Goal: Information Seeking & Learning: Understand process/instructions

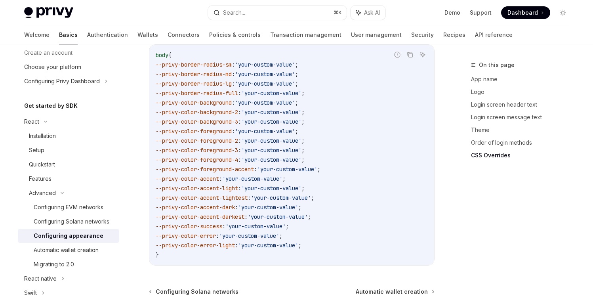
scroll to position [1982, 0]
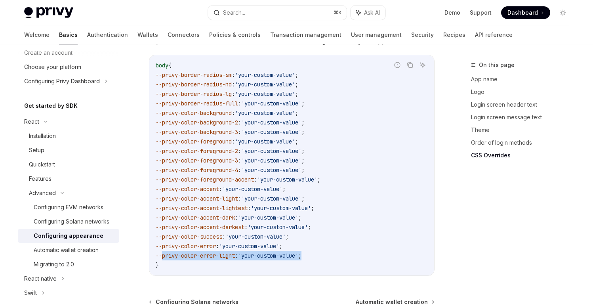
drag, startPoint x: 322, startPoint y: 244, endPoint x: 162, endPoint y: 244, distance: 159.9
click at [162, 244] on code "body { --privy-border-radius-sm : 'your-custom-value' ; --privy-border-radius-m…" at bounding box center [292, 165] width 272 height 209
copy span "--privy-color-error-light : 'your-custom-value' ;"
click at [240, 125] on code "body { --privy-border-radius-sm : 'your-custom-value' ; --privy-border-radius-m…" at bounding box center [292, 165] width 272 height 209
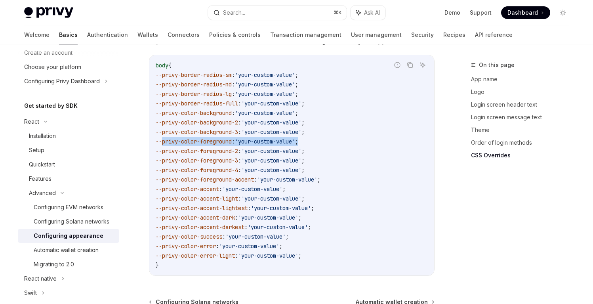
drag, startPoint x: 341, startPoint y: 133, endPoint x: 162, endPoint y: 128, distance: 178.6
click at [162, 128] on code "body { --privy-border-radius-sm : 'your-custom-value' ; --privy-border-radius-m…" at bounding box center [292, 165] width 272 height 209
copy span "--privy-color-foreground : 'your-custom-value' ;"
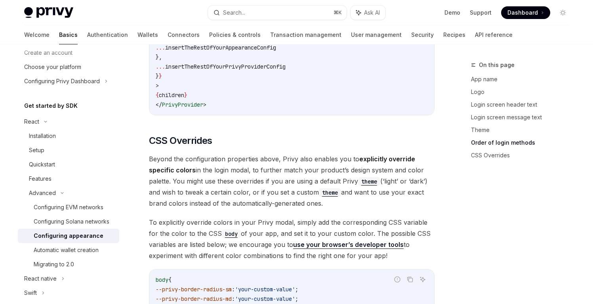
scroll to position [1590, 0]
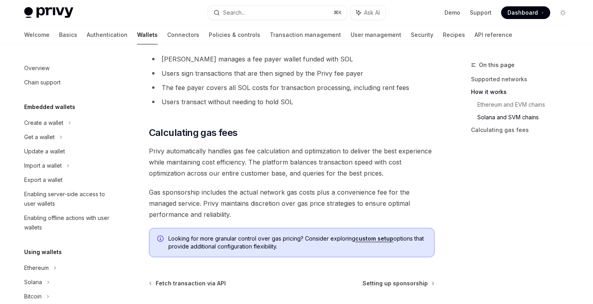
scroll to position [358, 0]
